Goal: Entertainment & Leisure: Consume media (video, audio)

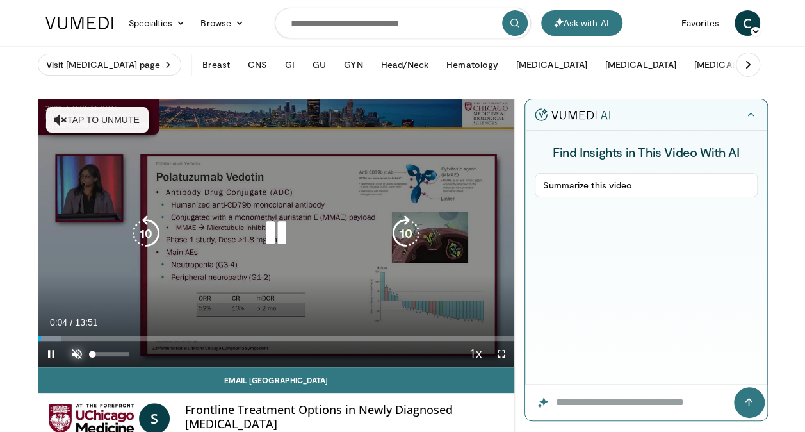
click at [73, 356] on span "Video Player" at bounding box center [77, 354] width 26 height 26
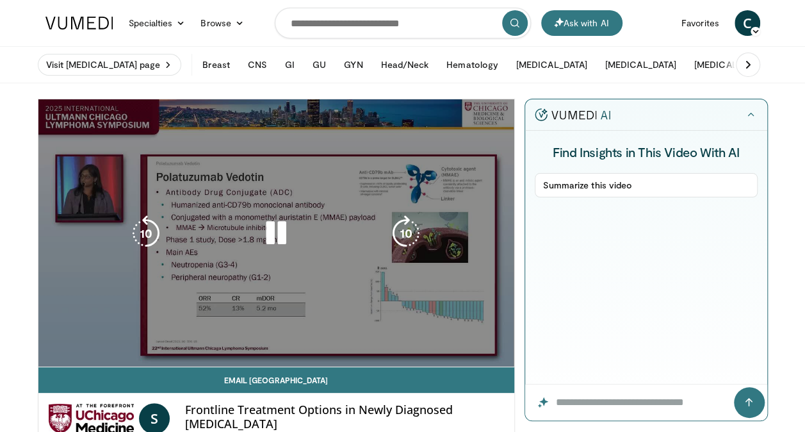
click at [73, 356] on div "10 seconds Tap to unmute" at bounding box center [276, 232] width 476 height 267
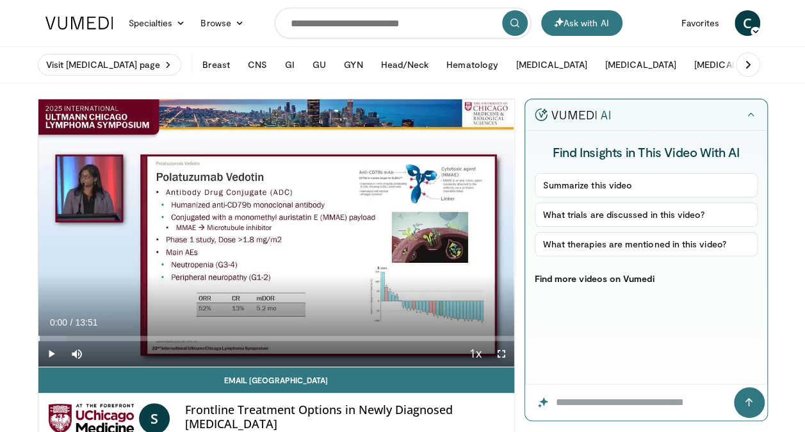
drag, startPoint x: 73, startPoint y: 356, endPoint x: 25, endPoint y: 338, distance: 51.5
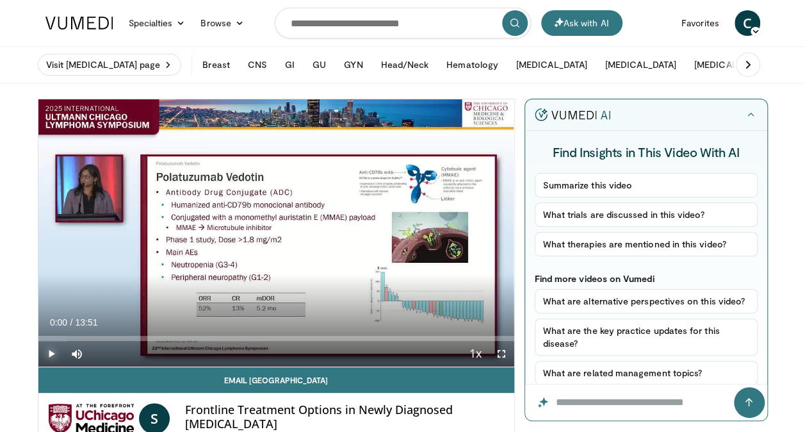
click at [50, 354] on span "Video Player" at bounding box center [51, 354] width 26 height 26
click at [502, 357] on span "Video Player" at bounding box center [502, 354] width 26 height 26
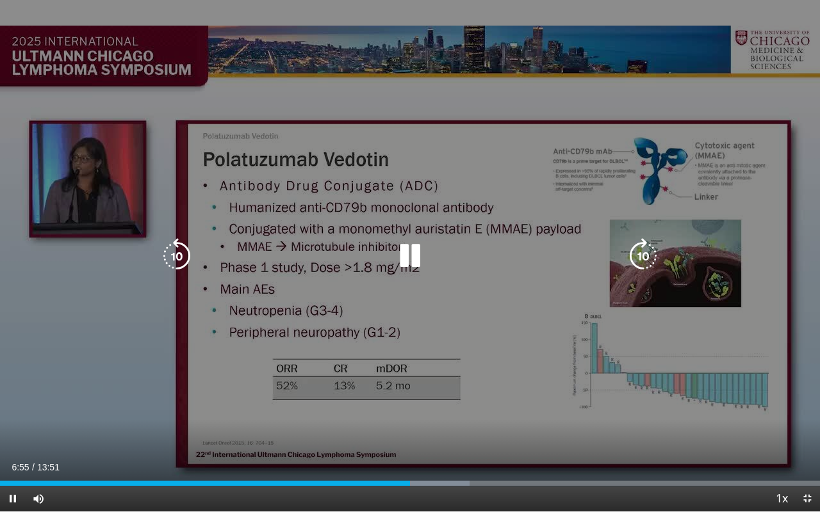
click at [395, 254] on icon "Video Player" at bounding box center [410, 256] width 36 height 36
click at [405, 252] on icon "Video Player" at bounding box center [410, 256] width 36 height 36
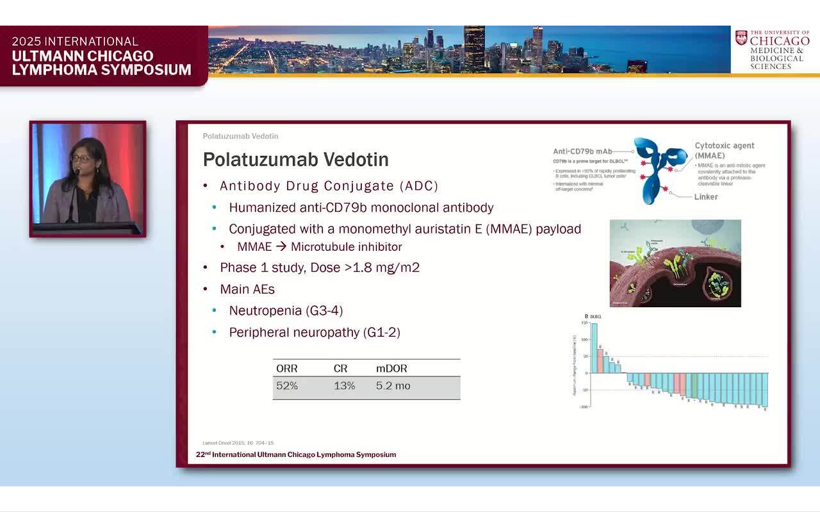
click at [405, 252] on div "10 seconds Tap to unmute" at bounding box center [410, 256] width 820 height 512
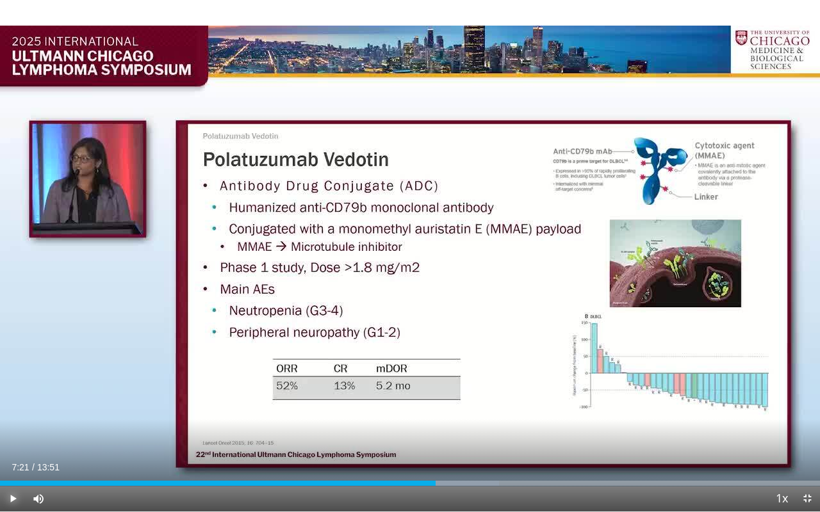
click at [14, 431] on span "Video Player" at bounding box center [13, 499] width 26 height 26
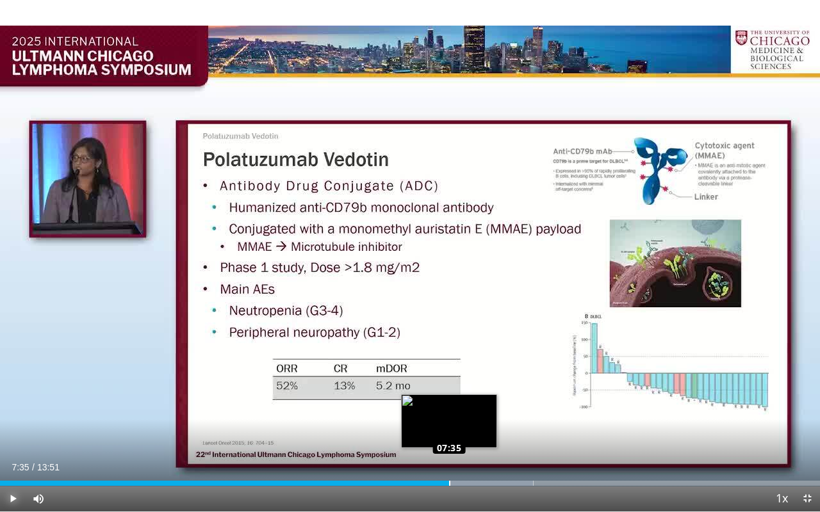
drag, startPoint x: 471, startPoint y: 479, endPoint x: 449, endPoint y: 482, distance: 22.0
click at [449, 431] on div "Loaded : 65.04% 07:35 07:35" at bounding box center [410, 480] width 820 height 12
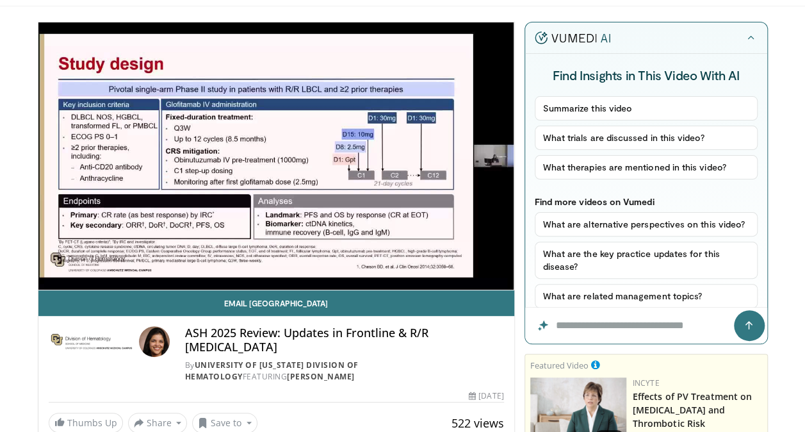
scroll to position [71, 0]
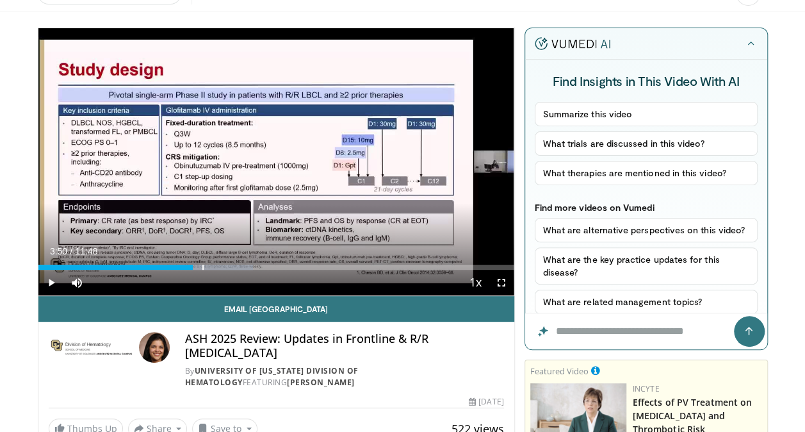
drag, startPoint x: 54, startPoint y: 266, endPoint x: 193, endPoint y: 270, distance: 139.0
click at [193, 270] on div "Current Time 3:50 / Duration 11:48 Play Skip Backward Skip Forward Mute 100% Lo…" at bounding box center [276, 283] width 476 height 26
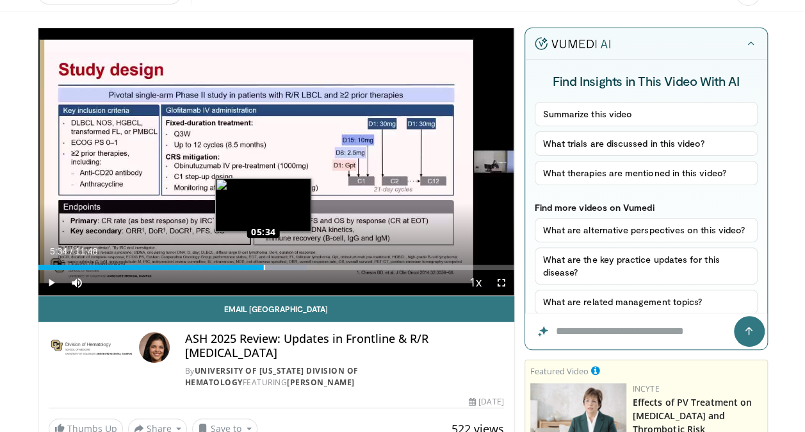
drag, startPoint x: 382, startPoint y: 264, endPoint x: 263, endPoint y: 262, distance: 119.8
click at [263, 262] on div "Loaded : 56.41% 05:34 05:34" at bounding box center [276, 264] width 476 height 12
drag, startPoint x: 266, startPoint y: 266, endPoint x: 252, endPoint y: 266, distance: 14.1
click at [252, 266] on div "Loaded : 46.54% 05:19 05:19" at bounding box center [276, 267] width 476 height 5
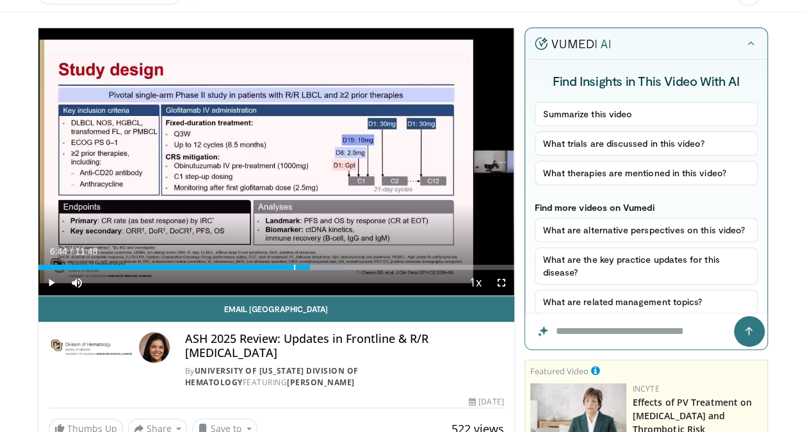
drag, startPoint x: 258, startPoint y: 266, endPoint x: 310, endPoint y: 276, distance: 52.8
click at [310, 276] on div "Current Time 6:44 / Duration 11:48 Play Skip Backward Skip Forward Mute 100% Lo…" at bounding box center [276, 283] width 476 height 26
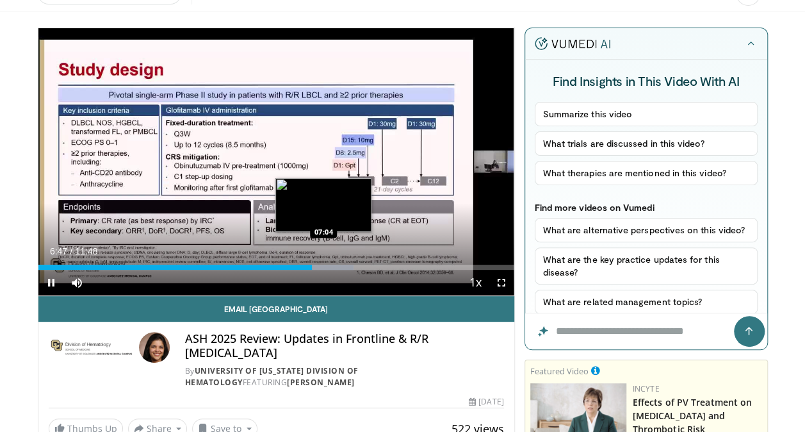
click at [323, 265] on div "Progress Bar" at bounding box center [322, 267] width 63 height 5
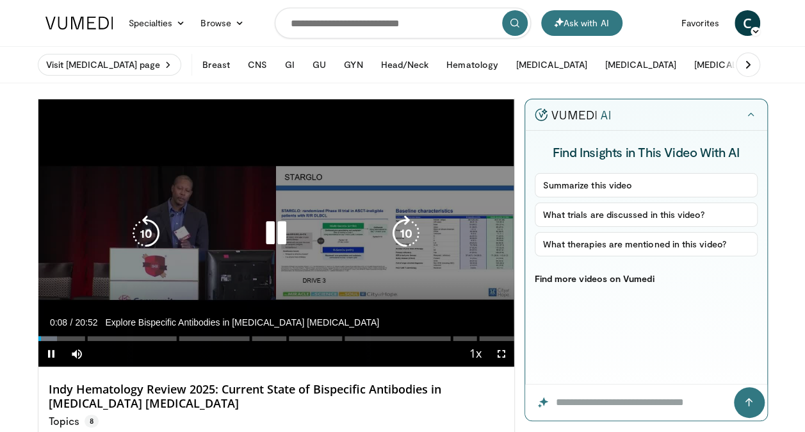
click at [279, 228] on icon "Video Player" at bounding box center [276, 233] width 36 height 36
